Goal: Check status: Check status

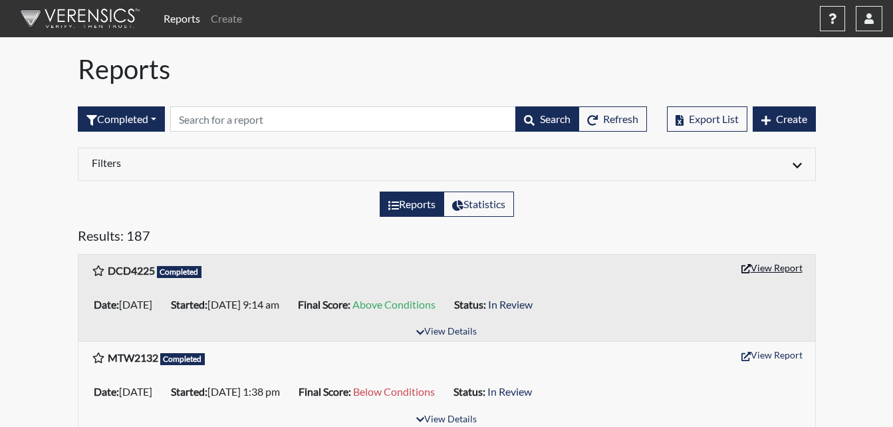
click at [771, 265] on button "View Report" at bounding box center [771, 267] width 73 height 21
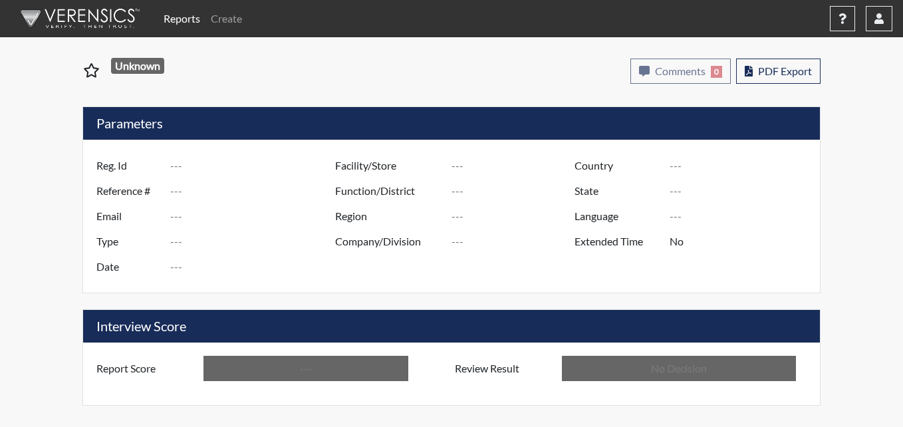
type input "DCD4225"
type input "51135"
type input "---"
type input "Corrections Pre-Employment"
type input "[DATE]"
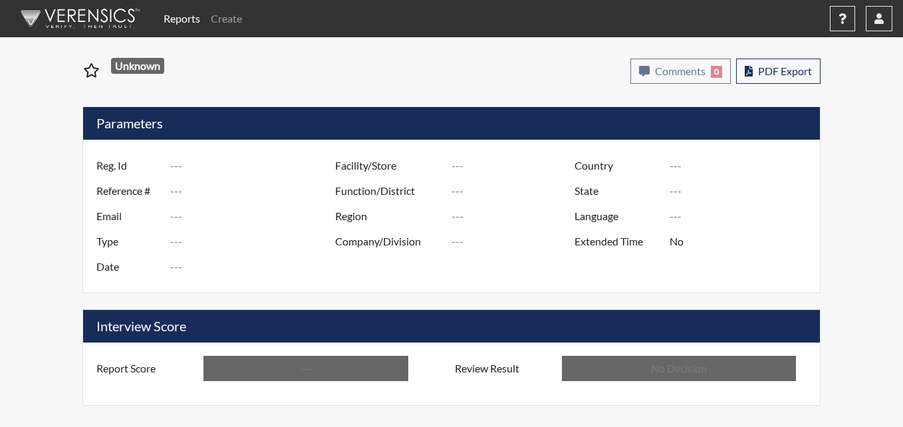
type input "Metro Re-Entry Facility"
type input "[GEOGRAPHIC_DATA]"
type input "[US_STATE]"
type input "English"
type input "Above Conditions"
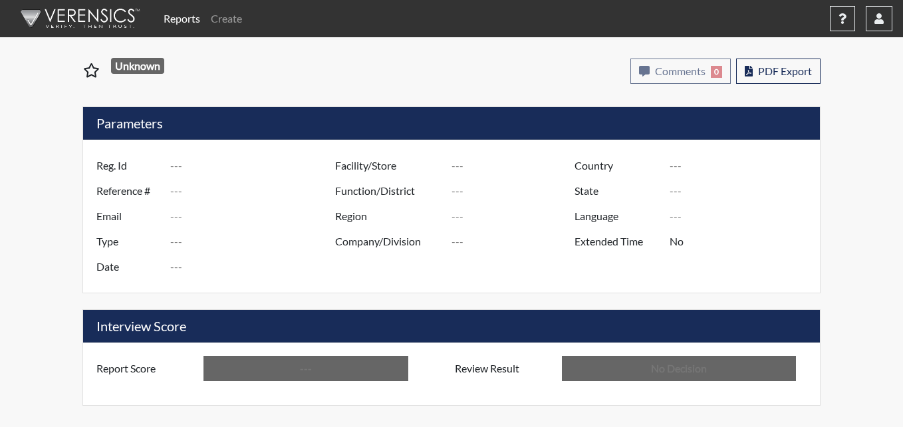
type input "In Review"
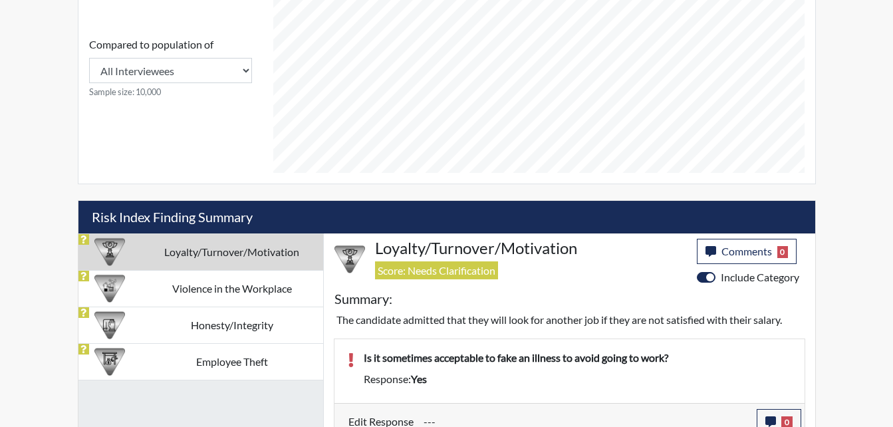
scroll to position [731, 0]
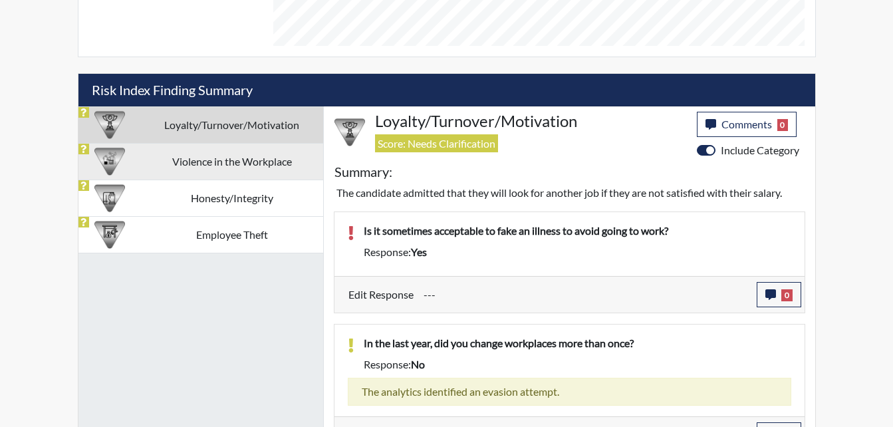
click at [228, 170] on td "Violence in the Workplace" at bounding box center [232, 161] width 182 height 37
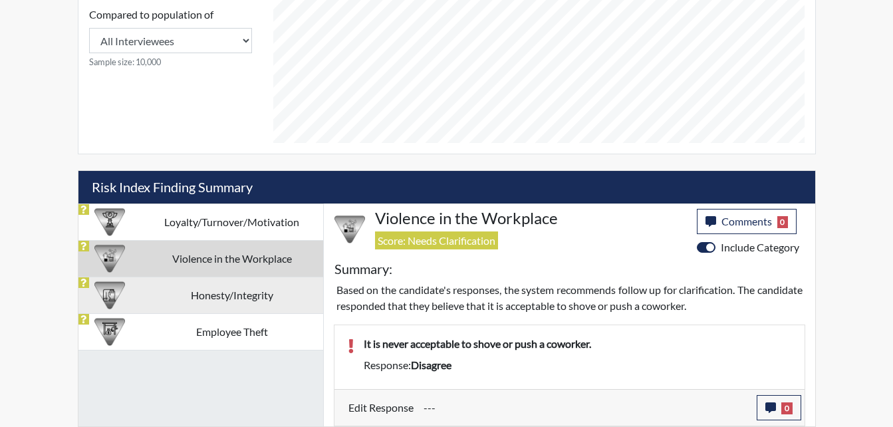
click at [245, 296] on td "Honesty/Integrity" at bounding box center [232, 295] width 182 height 37
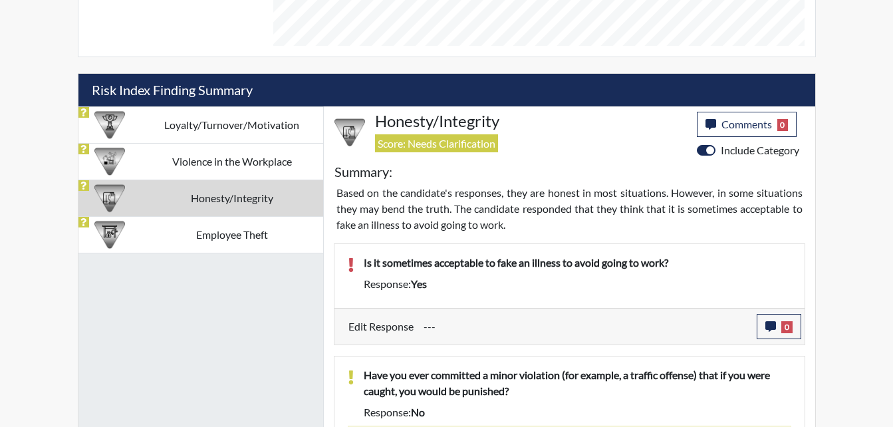
scroll to position [798, 0]
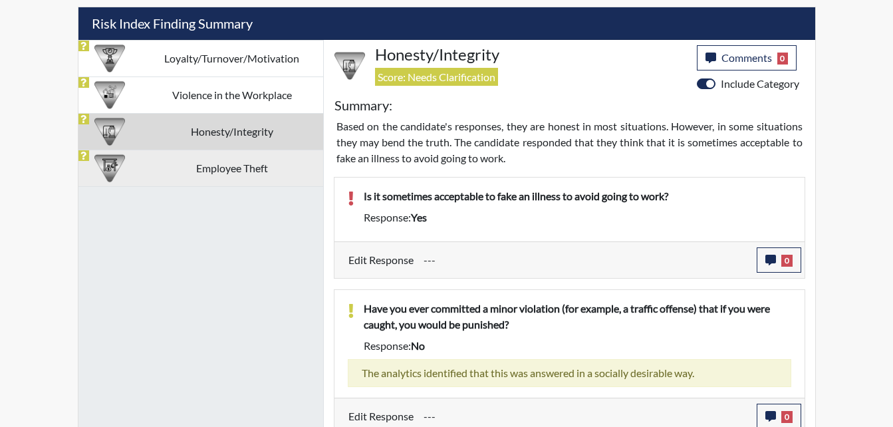
click at [245, 168] on td "Employee Theft" at bounding box center [232, 168] width 182 height 37
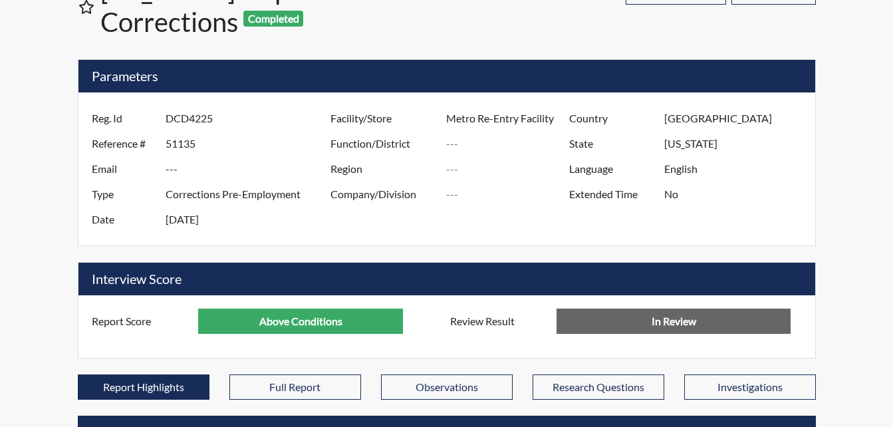
scroll to position [0, 0]
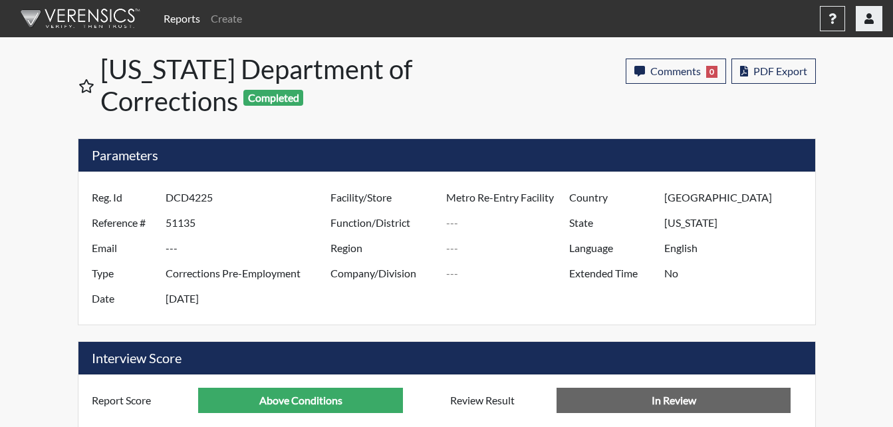
click at [873, 23] on icon "button" at bounding box center [868, 18] width 9 height 11
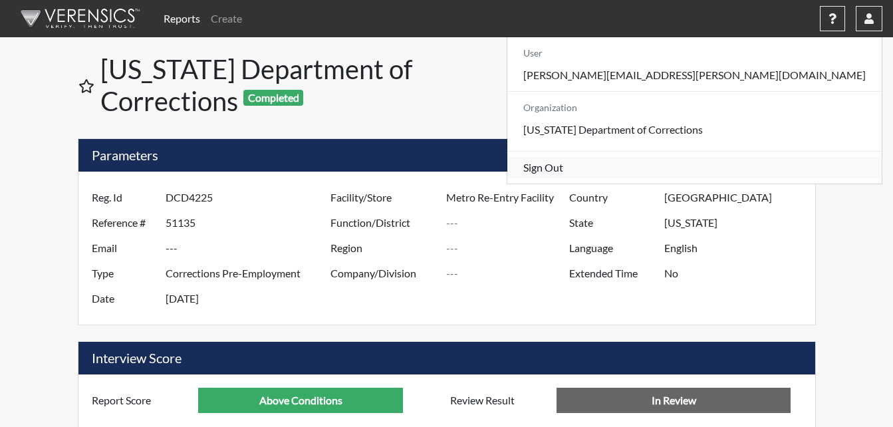
click at [767, 178] on link "Sign Out" at bounding box center [694, 167] width 374 height 21
